Goal: Information Seeking & Learning: Check status

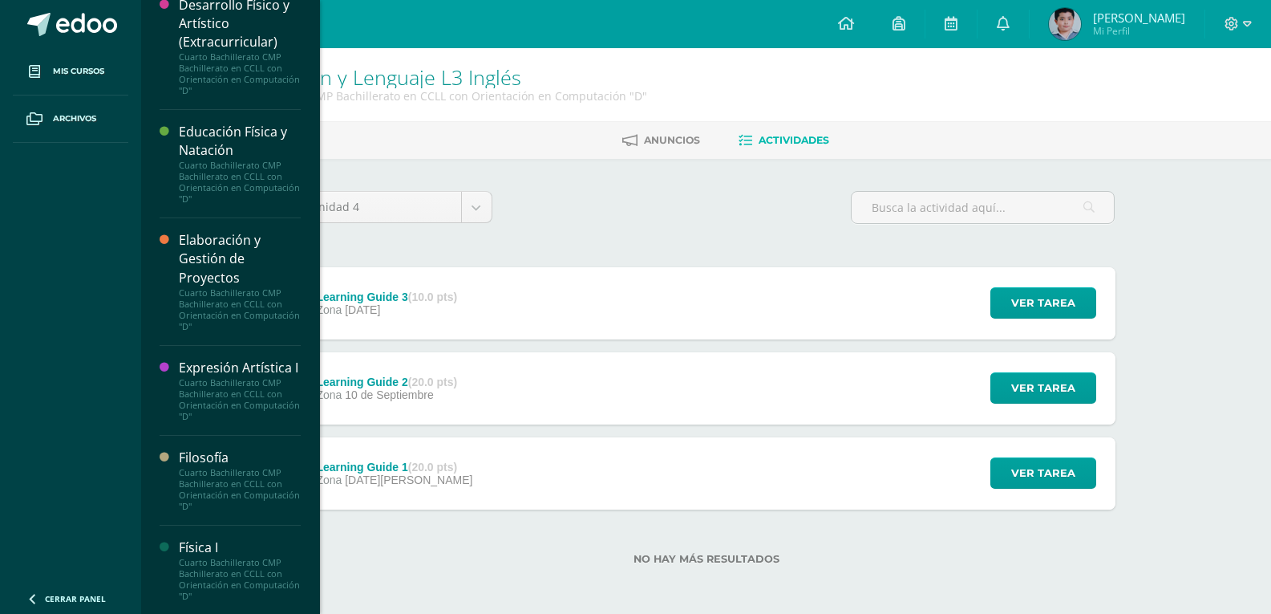
scroll to position [1123, 0]
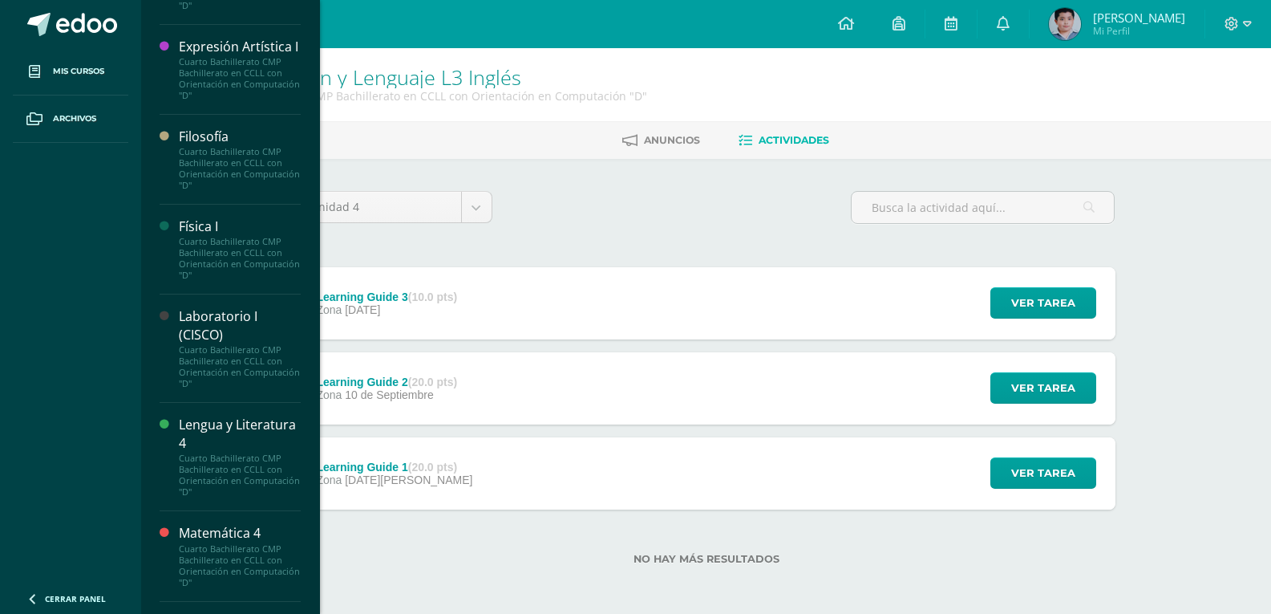
click at [235, 452] on div "Lengua y Literatura 4" at bounding box center [240, 433] width 122 height 37
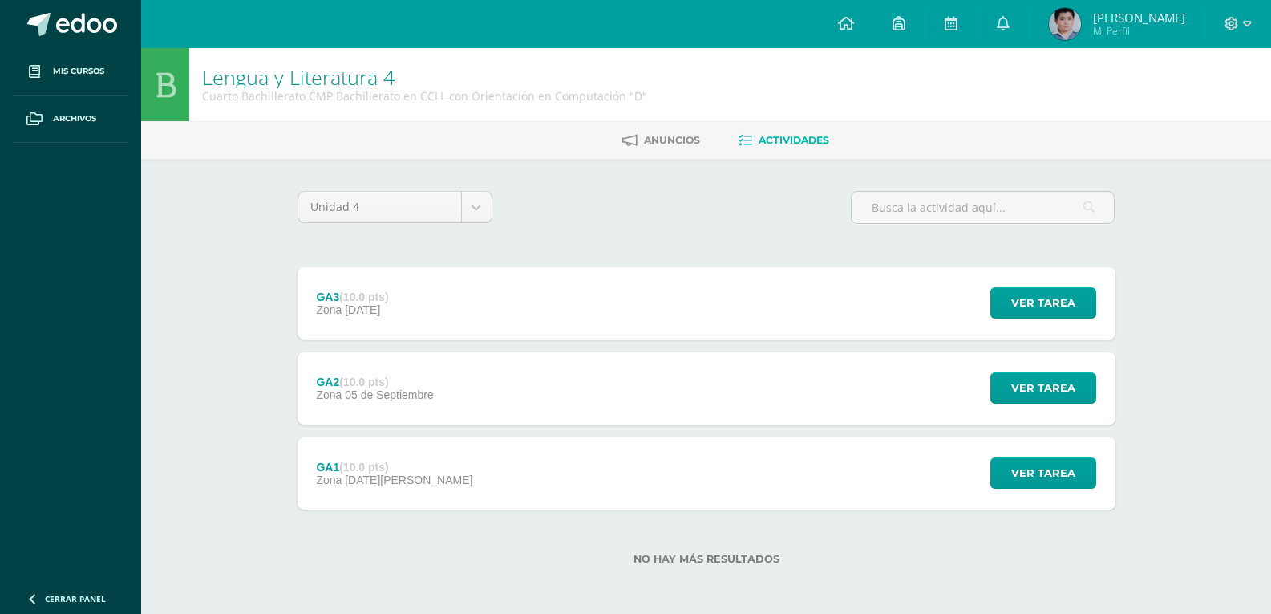
click at [143, 192] on div "Lengua y Literatura 4 Cuarto Bachillerato CMP Bachillerato en CCLL con Orientac…" at bounding box center [706, 332] width 1130 height 568
click at [997, 460] on button "Ver tarea" at bounding box center [1043, 472] width 106 height 31
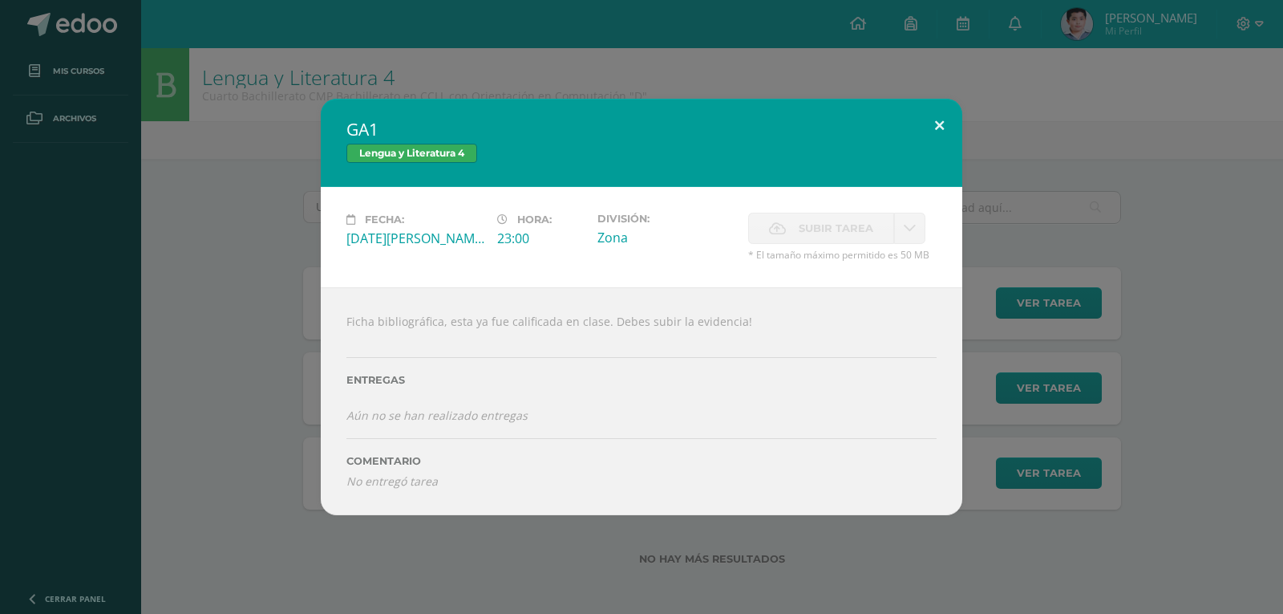
click at [931, 133] on button at bounding box center [940, 126] width 46 height 55
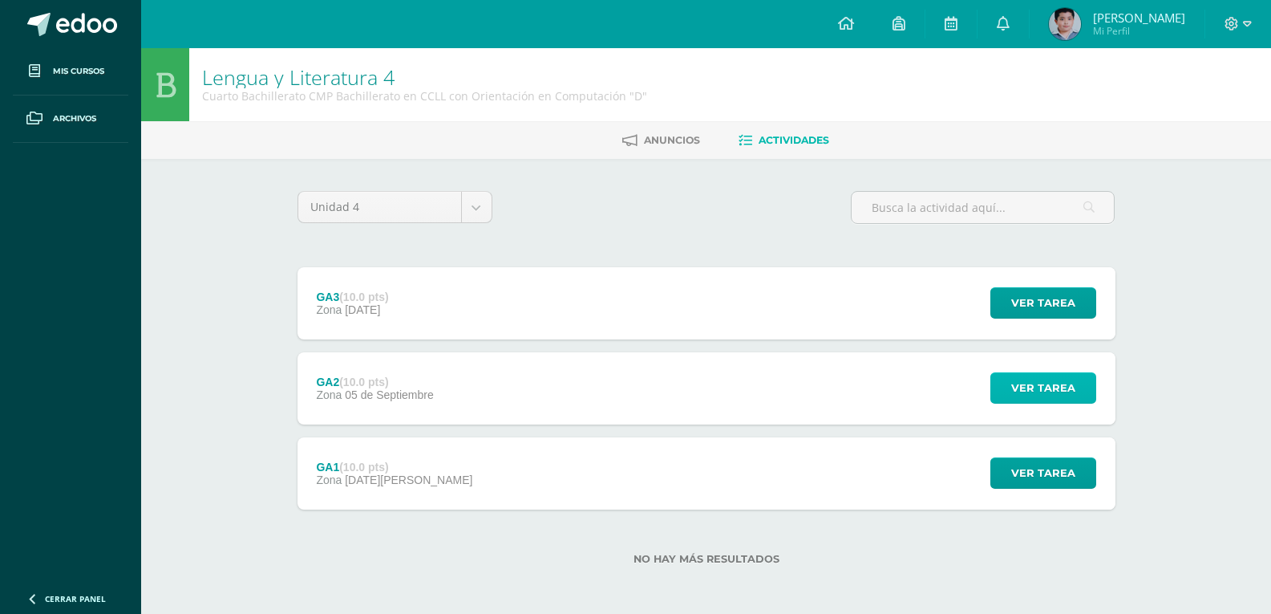
click at [1010, 382] on button "Ver tarea" at bounding box center [1043, 387] width 106 height 31
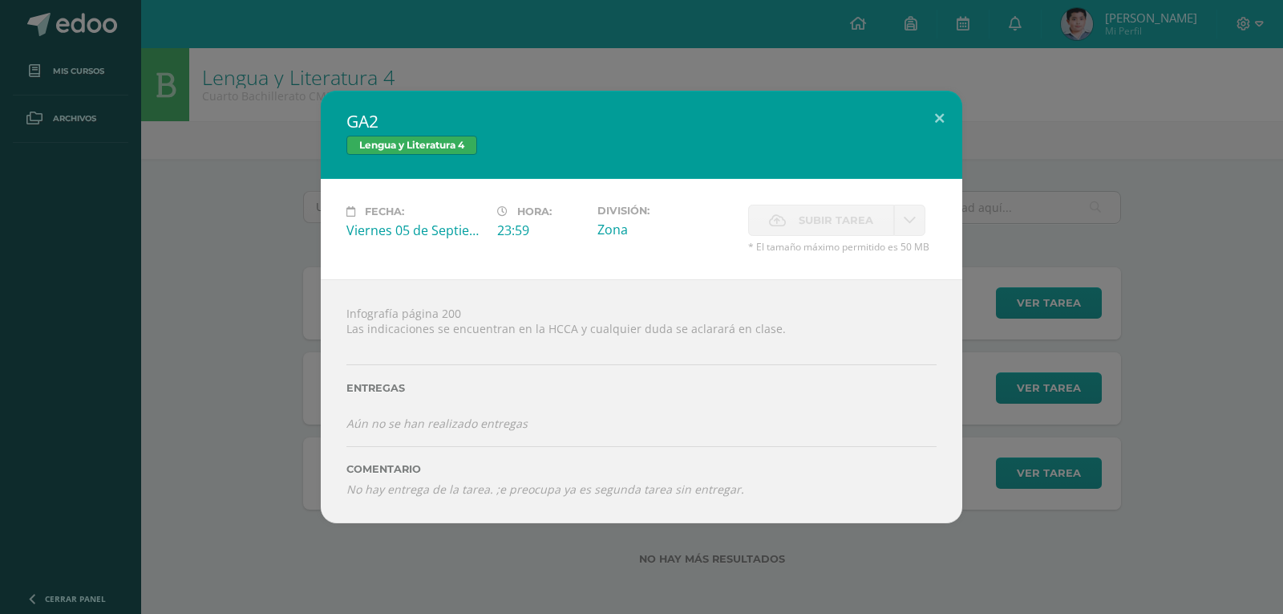
click at [251, 366] on div "GA2 Lengua y Literatura 4 Fecha: Viernes 05 de Septiembre Hora: 23:59 División:…" at bounding box center [641, 306] width 1270 height 431
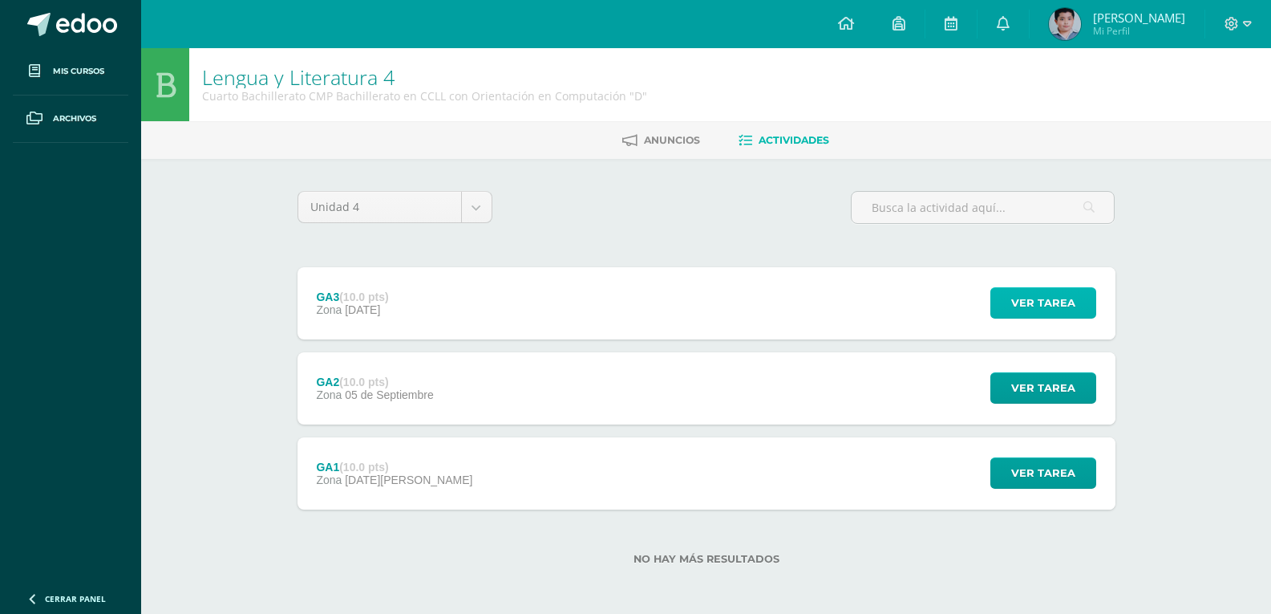
click at [1025, 312] on span "Ver tarea" at bounding box center [1043, 303] width 64 height 30
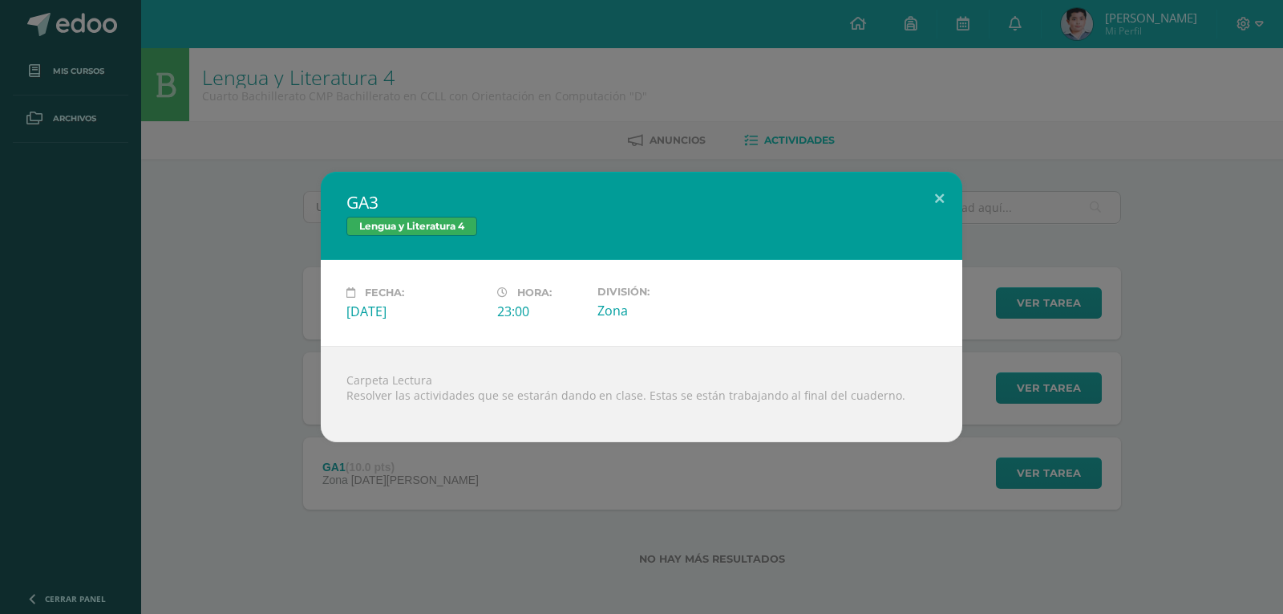
click at [178, 342] on div "GA3 Lengua y Literatura 4 Fecha: Viernes 26 de Septiembre Hora: 23:00 División:…" at bounding box center [641, 307] width 1270 height 270
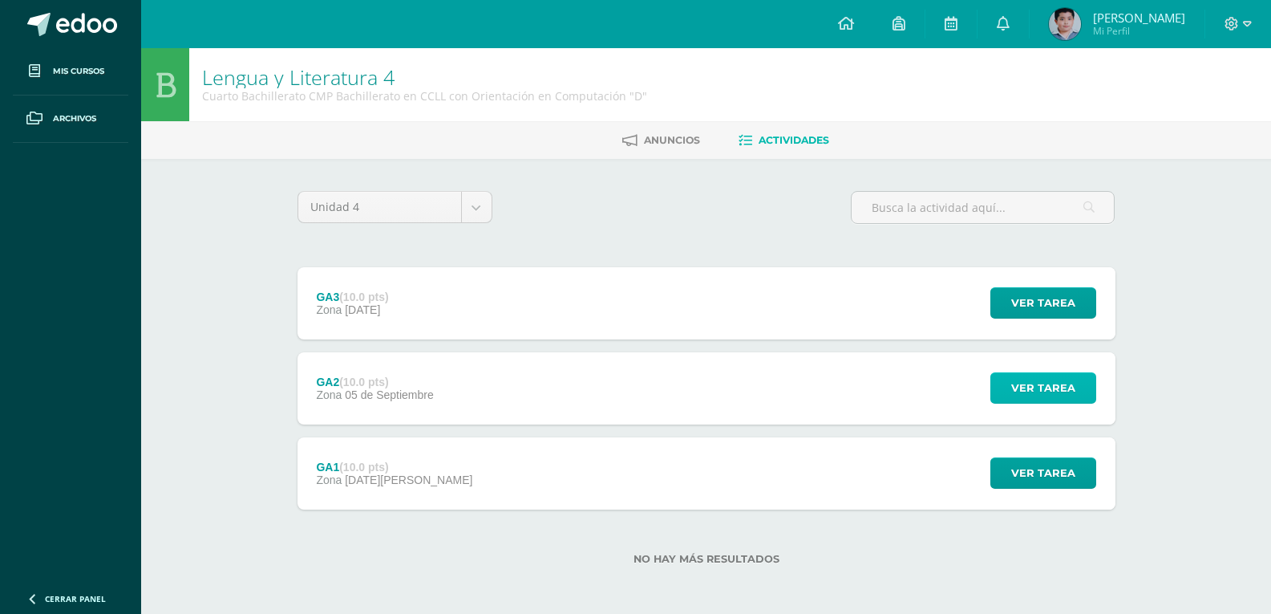
click at [1076, 391] on button "Ver tarea" at bounding box center [1043, 387] width 106 height 31
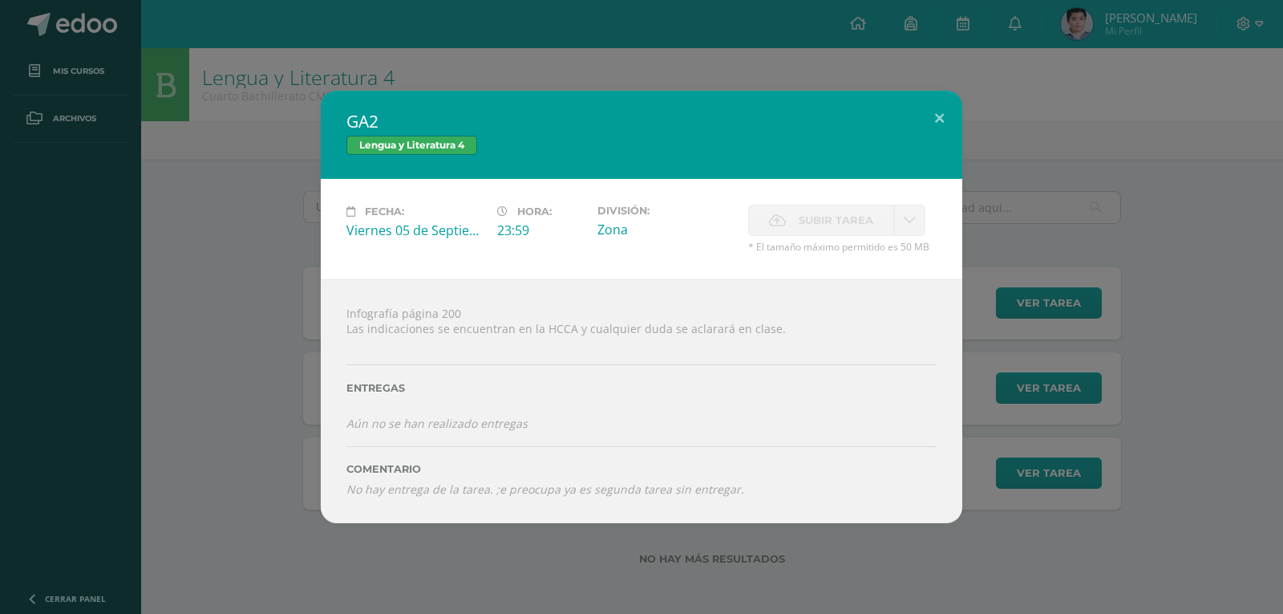
click at [422, 318] on div "Infografía página 200 Las indicaciones se encuentran en la HCCA y cualquier dud…" at bounding box center [642, 400] width 642 height 243
drag, startPoint x: 245, startPoint y: 224, endPoint x: 531, endPoint y: 331, distance: 305.1
click at [253, 225] on div "GA2 Lengua y Literatura 4 Fecha: Viernes 05 de Septiembre Hora: 23:59 División:…" at bounding box center [641, 306] width 1270 height 431
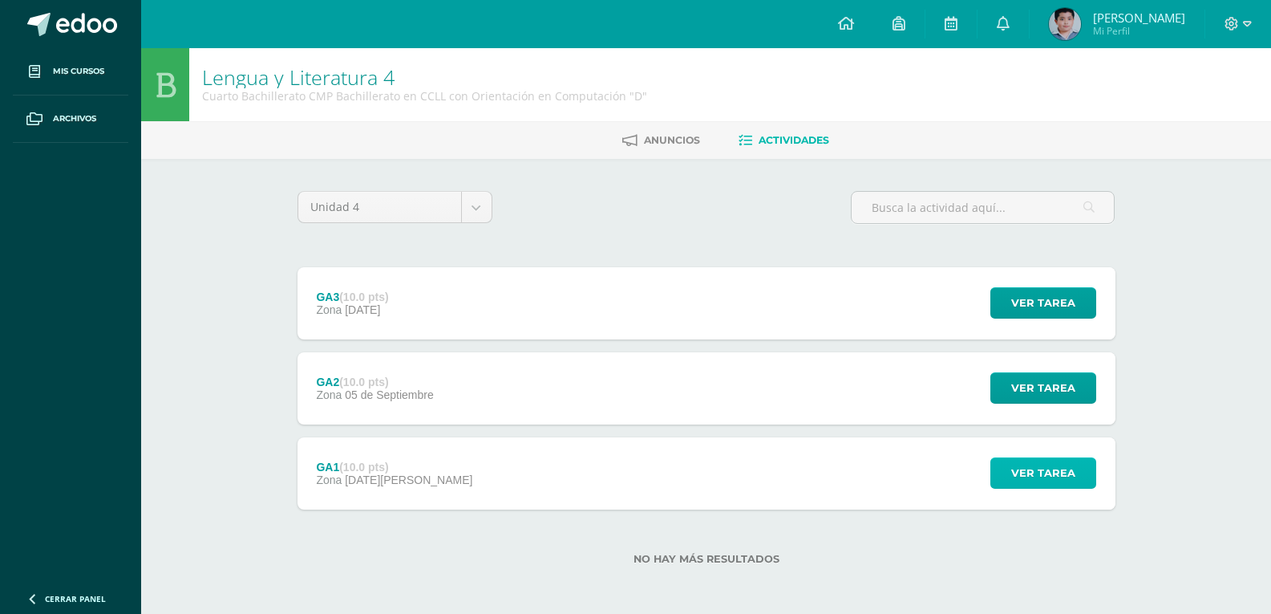
click at [1023, 482] on span "Ver tarea" at bounding box center [1043, 473] width 64 height 30
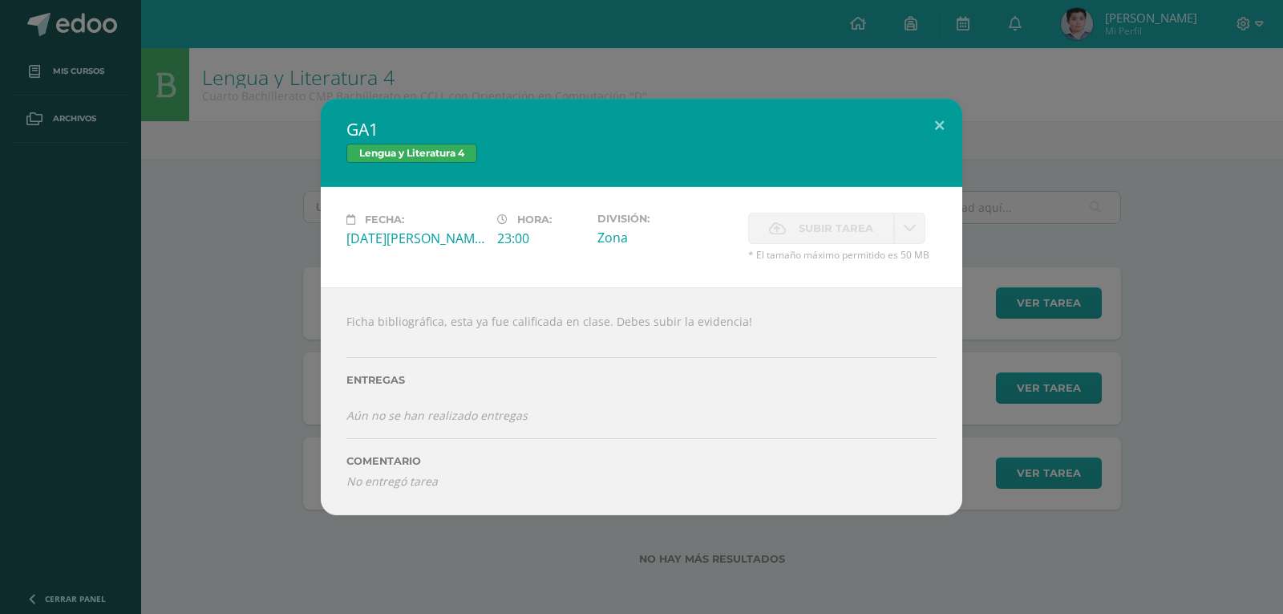
click at [433, 409] on icon "Aún no se han realizado entregas" at bounding box center [436, 414] width 181 height 15
click at [431, 409] on icon "Aún no se han realizado entregas" at bounding box center [436, 414] width 181 height 15
click at [120, 379] on div "GA1 Lengua y Literatura 4 Fecha: Sábado 30 de Agosto Hora: 23:00 División: Zona…" at bounding box center [641, 307] width 1270 height 416
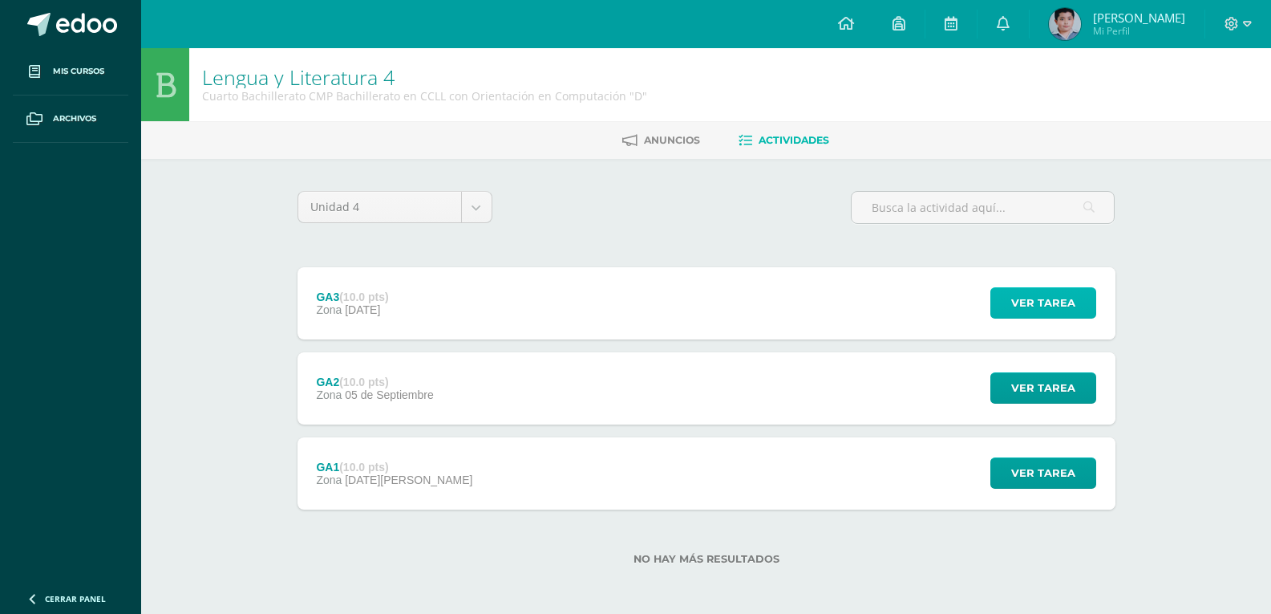
click at [1047, 299] on span "Ver tarea" at bounding box center [1043, 303] width 64 height 30
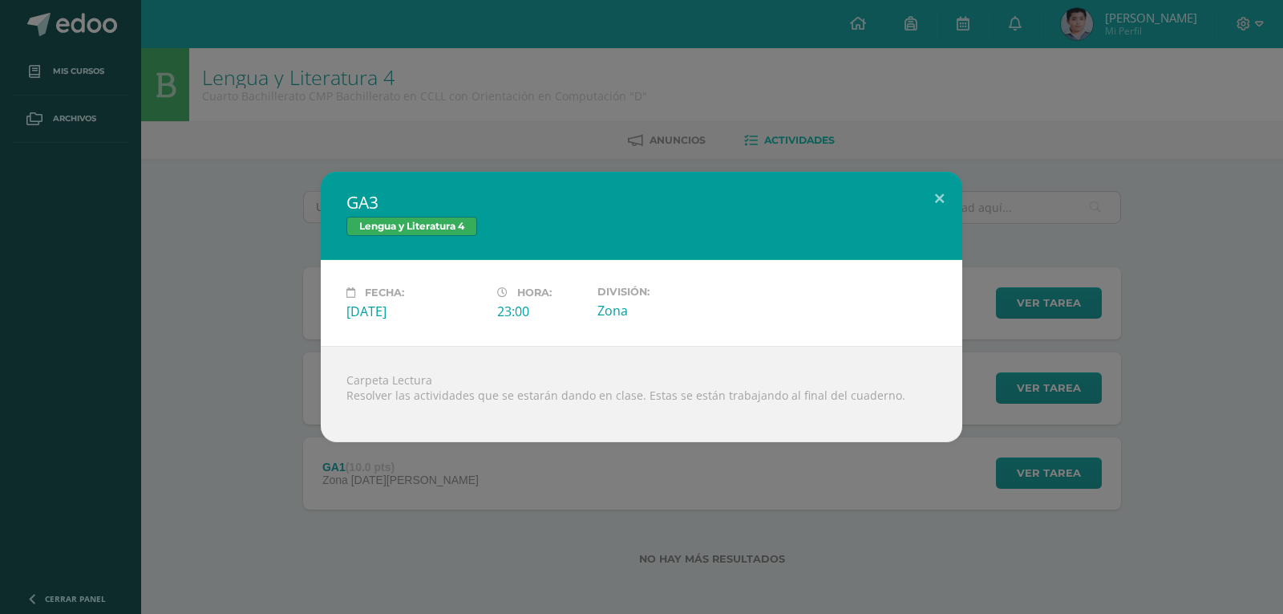
click at [76, 402] on div "GA3 Lengua y Literatura 4 Fecha: Viernes 26 de Septiembre Hora: 23:00 División:…" at bounding box center [641, 307] width 1270 height 270
